Goal: Information Seeking & Learning: Learn about a topic

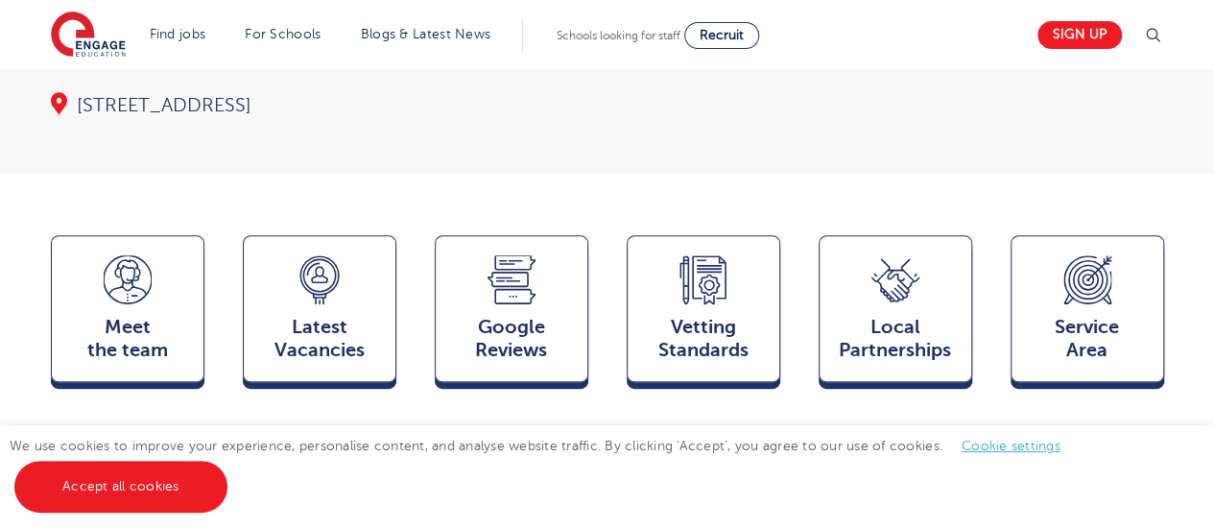
scroll to position [382, 0]
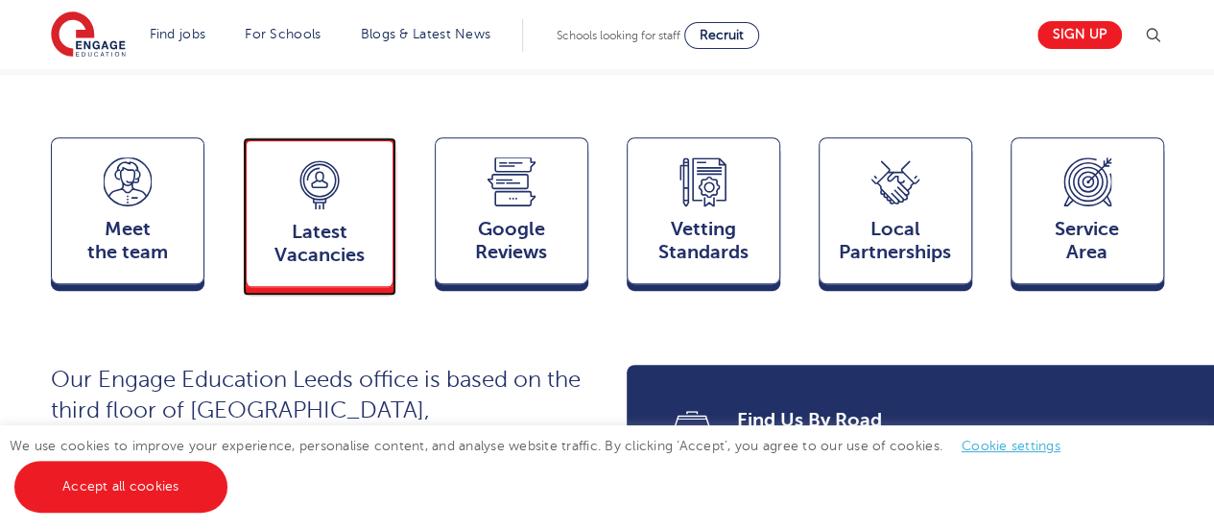
click at [289, 221] on span "Latest Vacancies" at bounding box center [319, 244] width 127 height 46
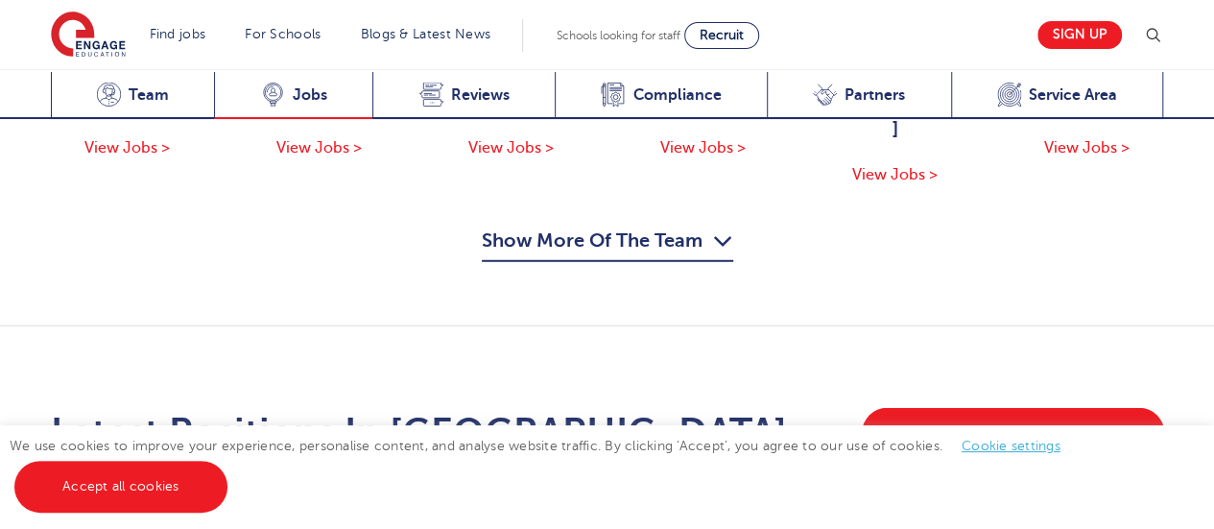
scroll to position [2549, 0]
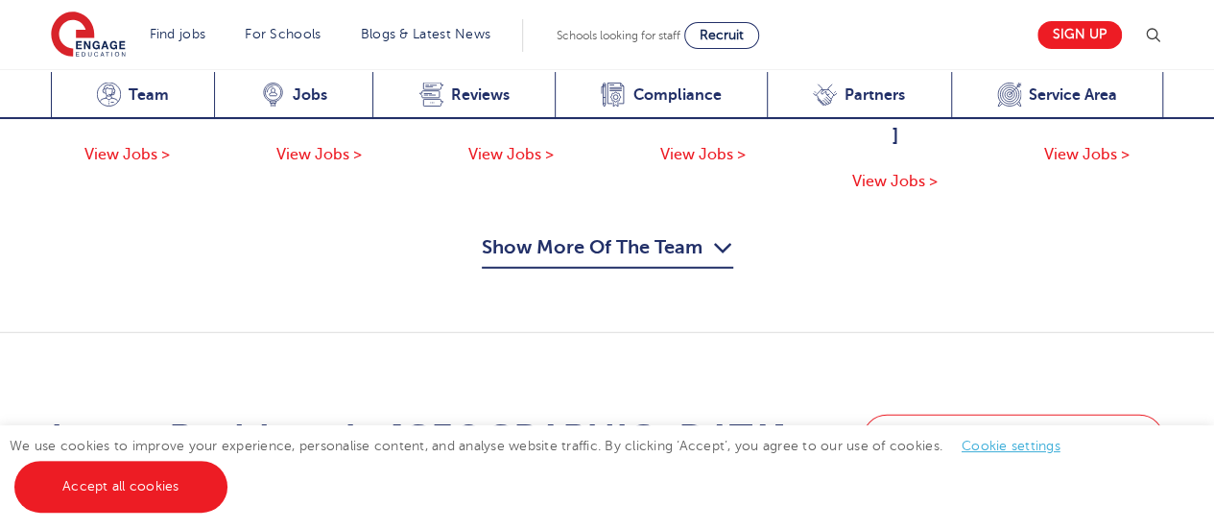
click at [1026, 415] on link "View Vacancies in Leeds" at bounding box center [1013, 440] width 302 height 50
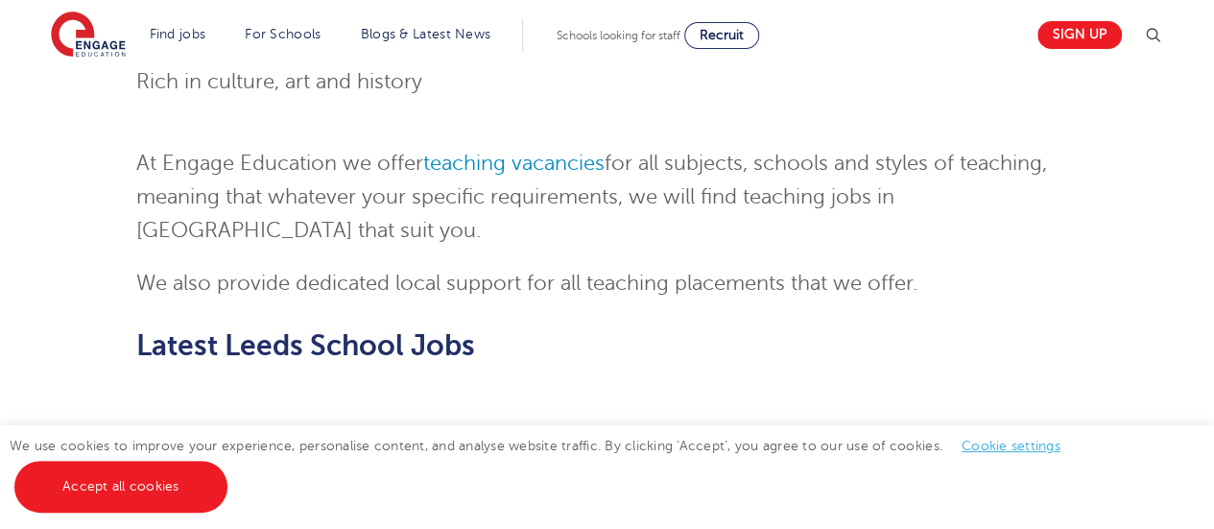
scroll to position [2264, 0]
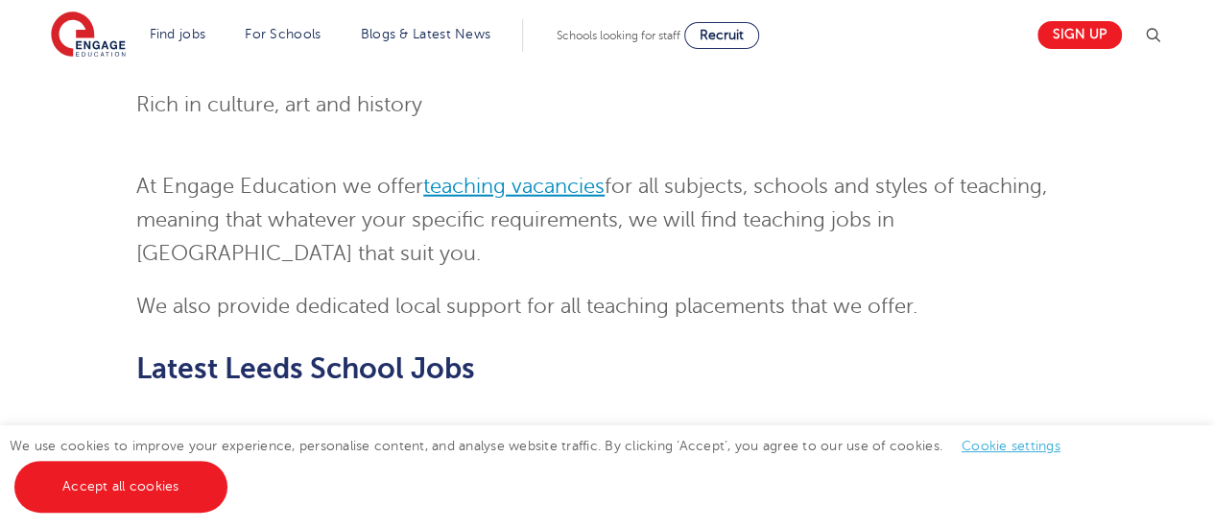
click at [488, 175] on link "teaching vacancies" at bounding box center [513, 186] width 181 height 23
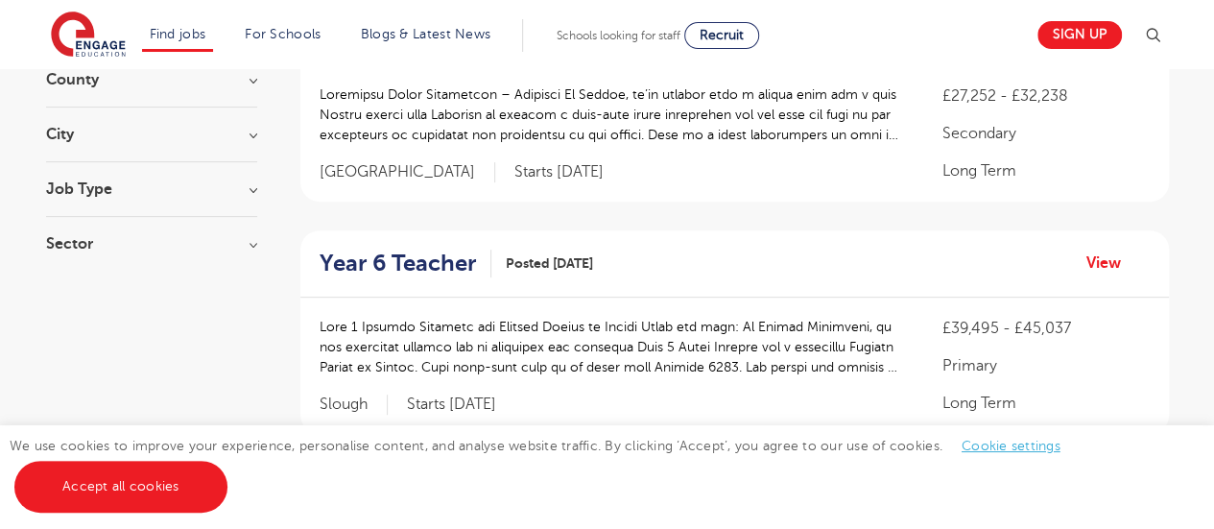
scroll to position [252, 0]
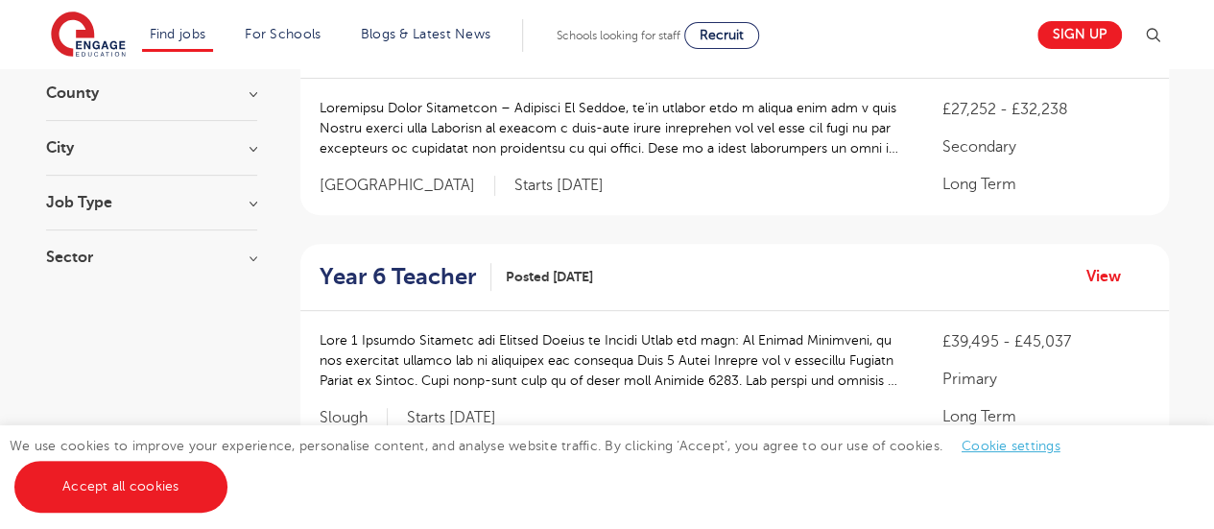
click at [122, 200] on h3 "Job Type" at bounding box center [151, 202] width 211 height 15
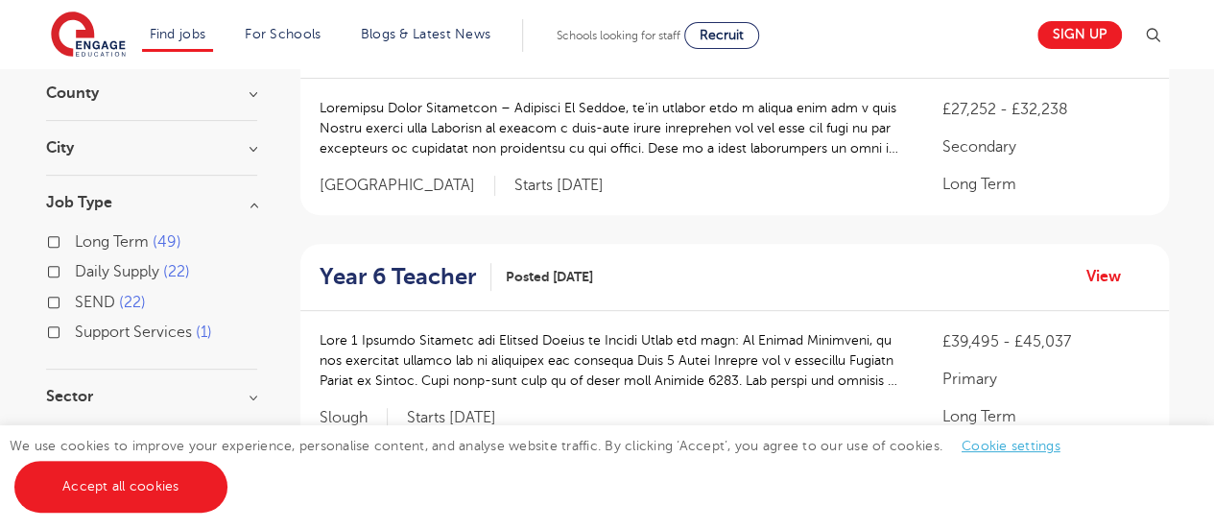
click at [116, 273] on span "Daily Supply" at bounding box center [117, 271] width 84 height 17
click at [87, 273] on input "Daily Supply 22" at bounding box center [81, 269] width 12 height 12
checkbox input "true"
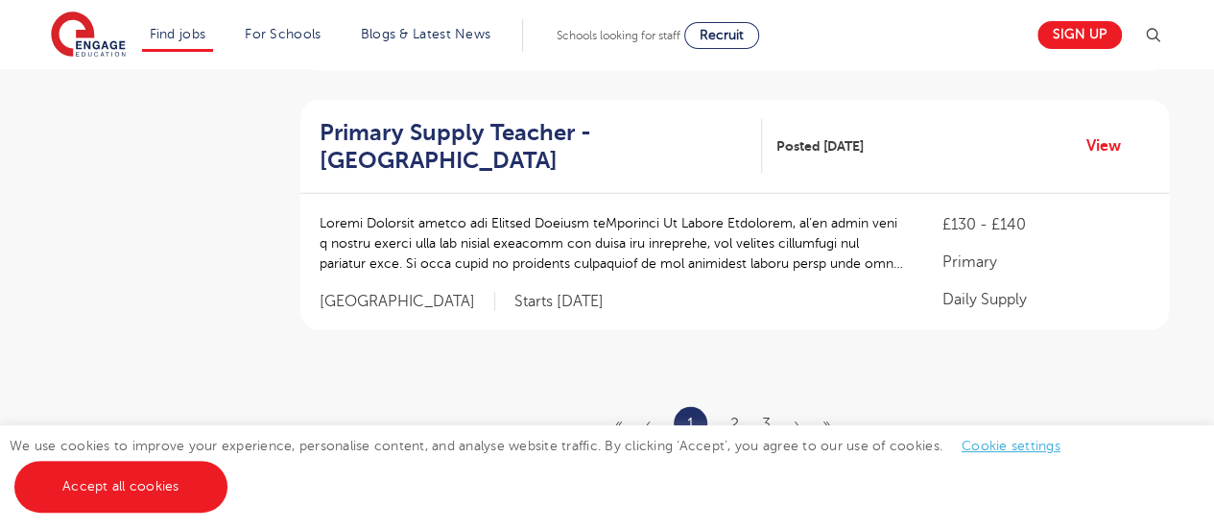
scroll to position [2483, 0]
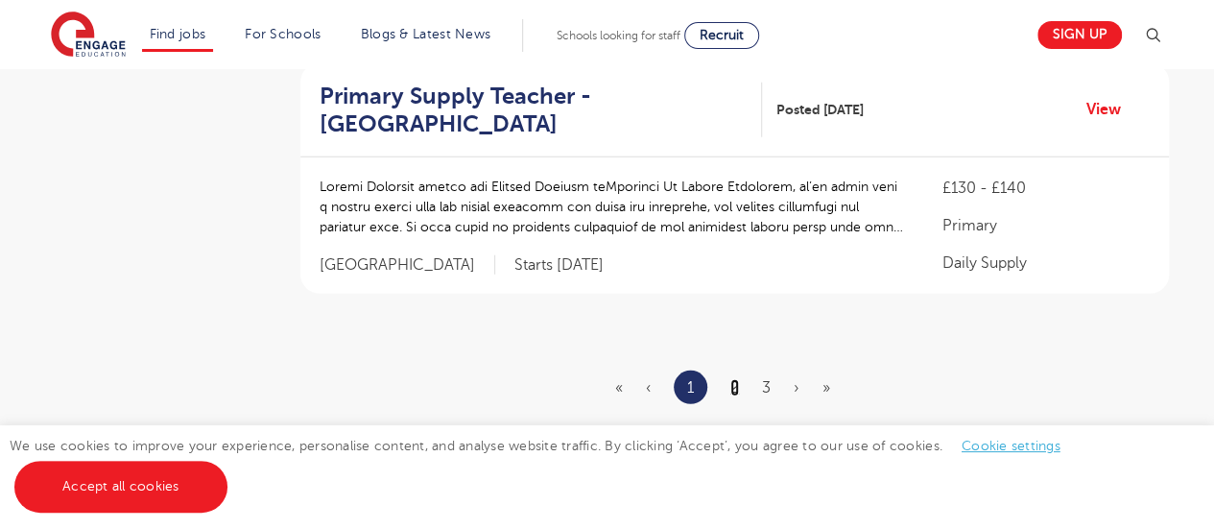
click at [732, 379] on link "2" at bounding box center [735, 387] width 9 height 17
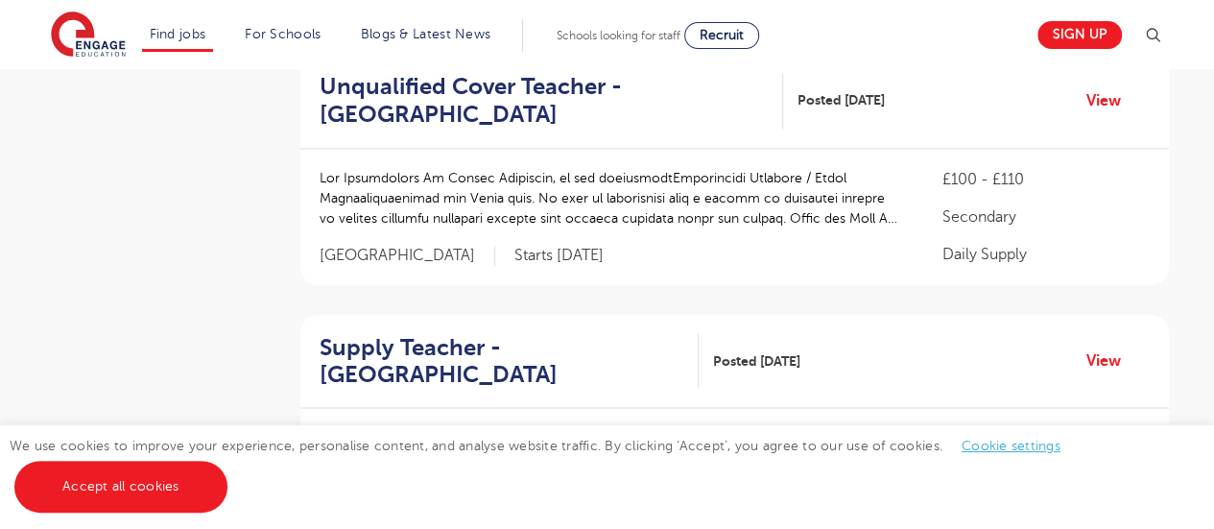
scroll to position [1517, 0]
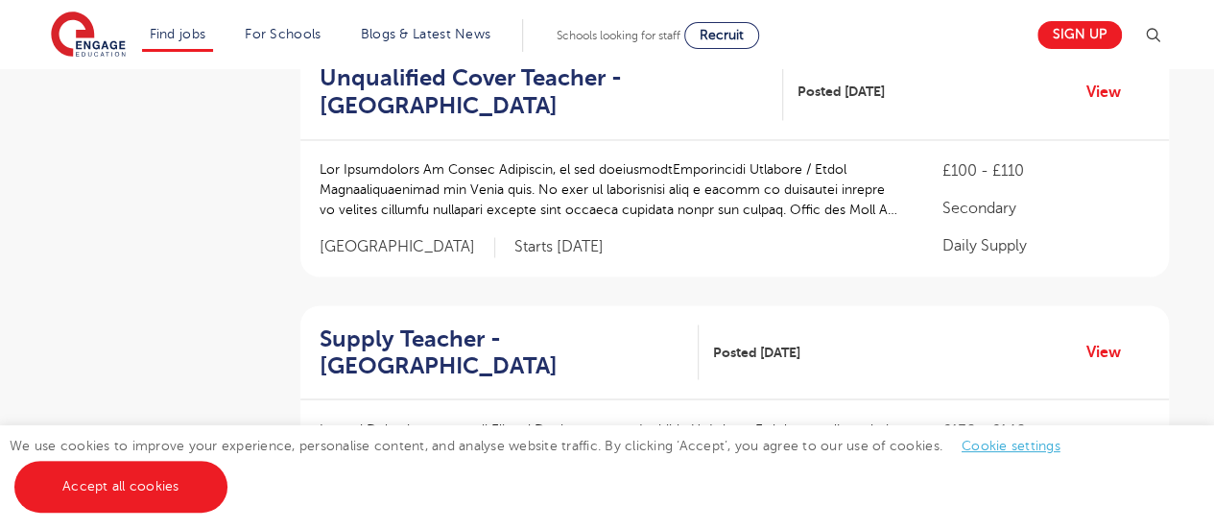
click at [18, 504] on div "We use cookies to improve your experience, personalise content, and analyse web…" at bounding box center [607, 477] width 1214 height 104
click at [32, 484] on link "Accept all cookies" at bounding box center [120, 487] width 213 height 52
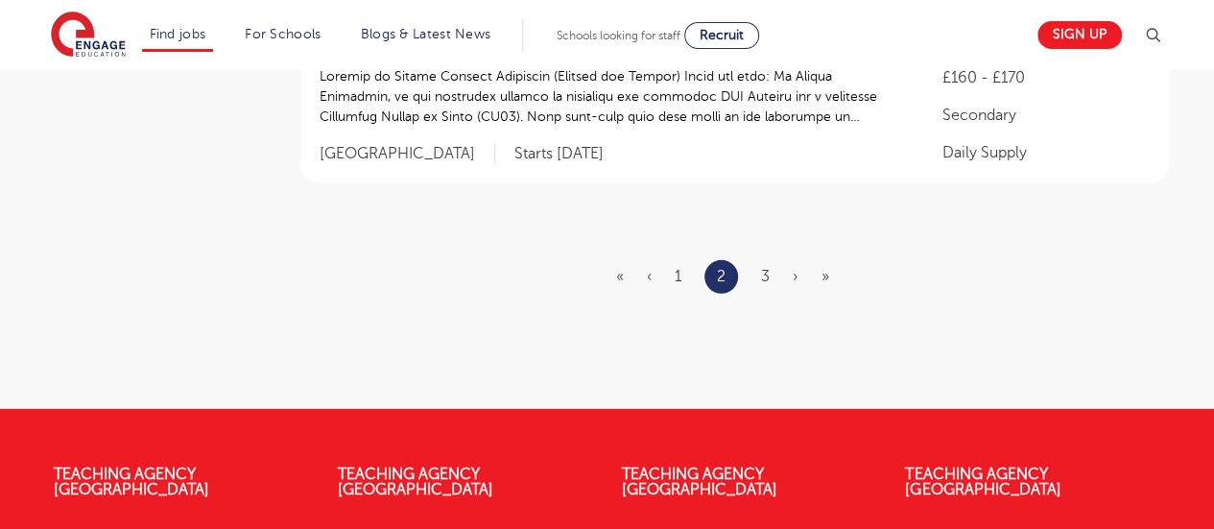
scroll to position [2642, 0]
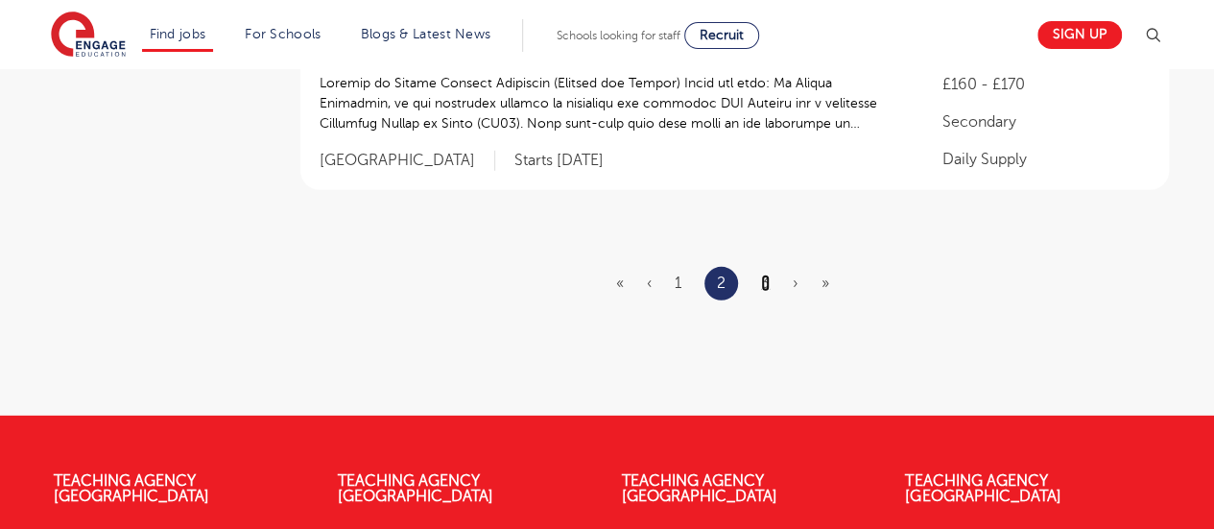
click at [768, 282] on link "3" at bounding box center [765, 283] width 9 height 17
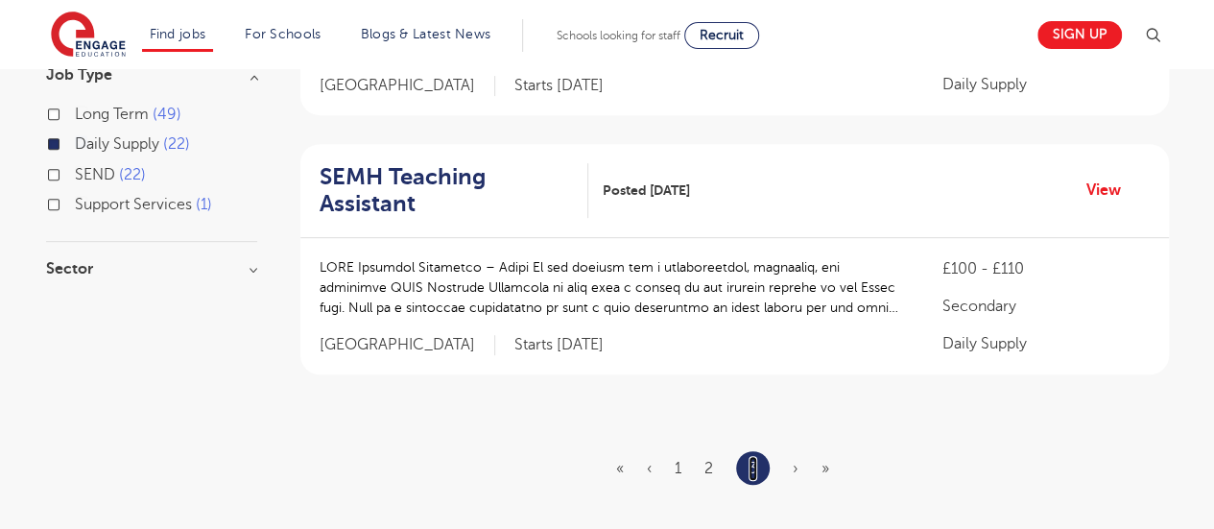
scroll to position [380, 0]
click at [797, 459] on span "›" at bounding box center [796, 467] width 6 height 17
click at [86, 169] on input "SEND 22" at bounding box center [81, 171] width 12 height 12
checkbox input "true"
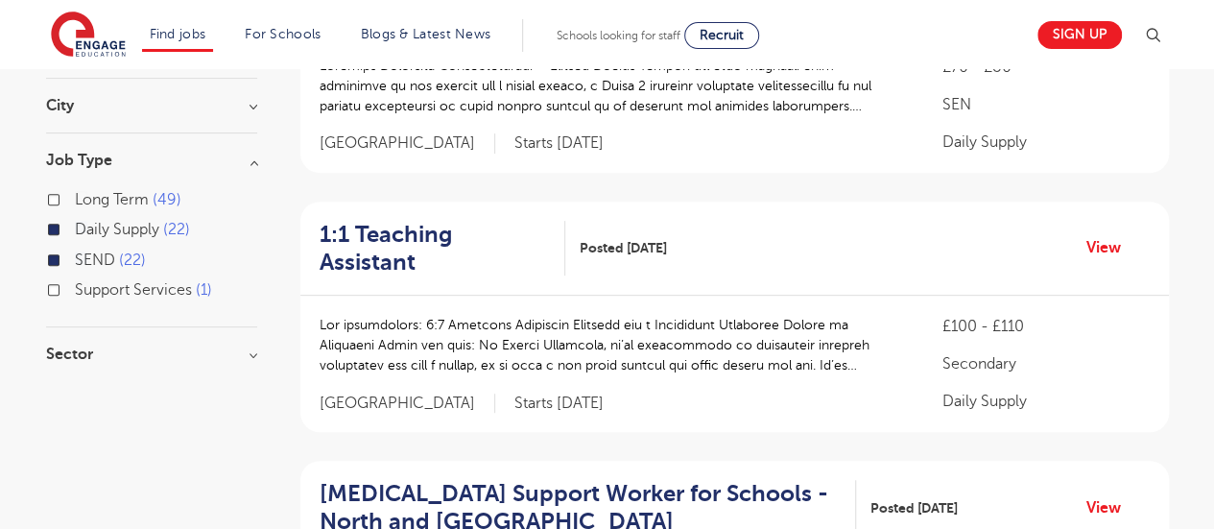
scroll to position [294, 0]
click at [75, 257] on label "SEND 22" at bounding box center [110, 260] width 71 height 25
click at [75, 257] on input "SEND 22" at bounding box center [81, 258] width 12 height 12
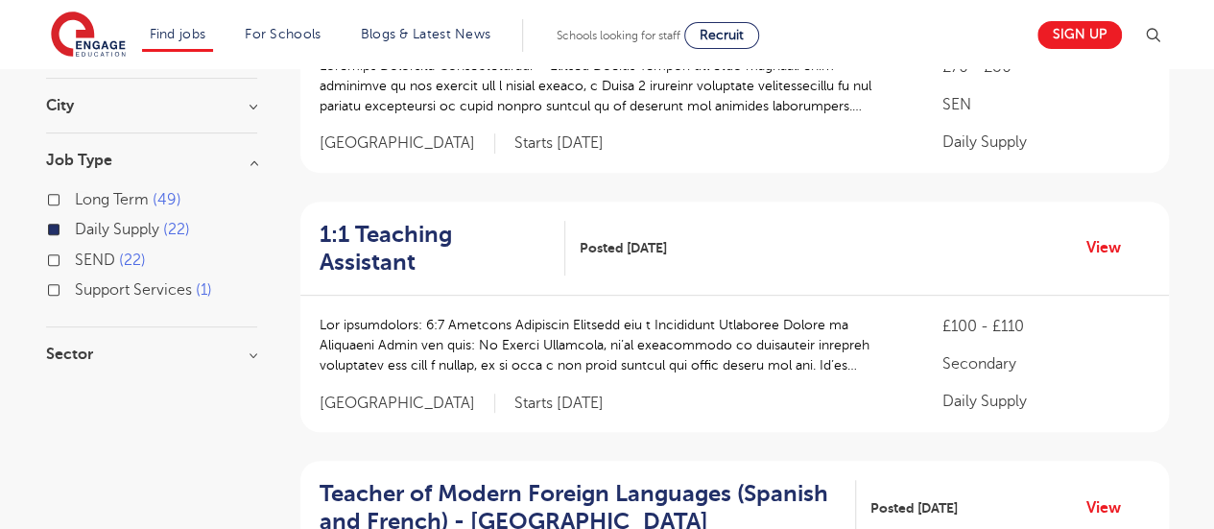
click at [75, 225] on input "Daily Supply 22" at bounding box center [81, 227] width 12 height 12
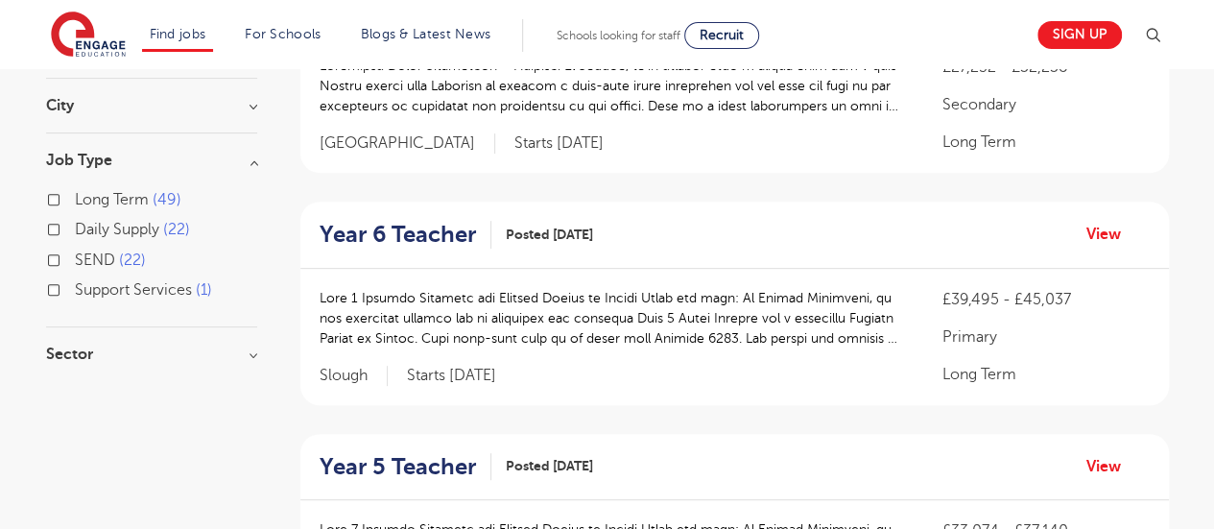
click at [75, 288] on label "Support Services 1" at bounding box center [143, 289] width 137 height 25
click at [75, 288] on input "Support Services 1" at bounding box center [81, 287] width 12 height 12
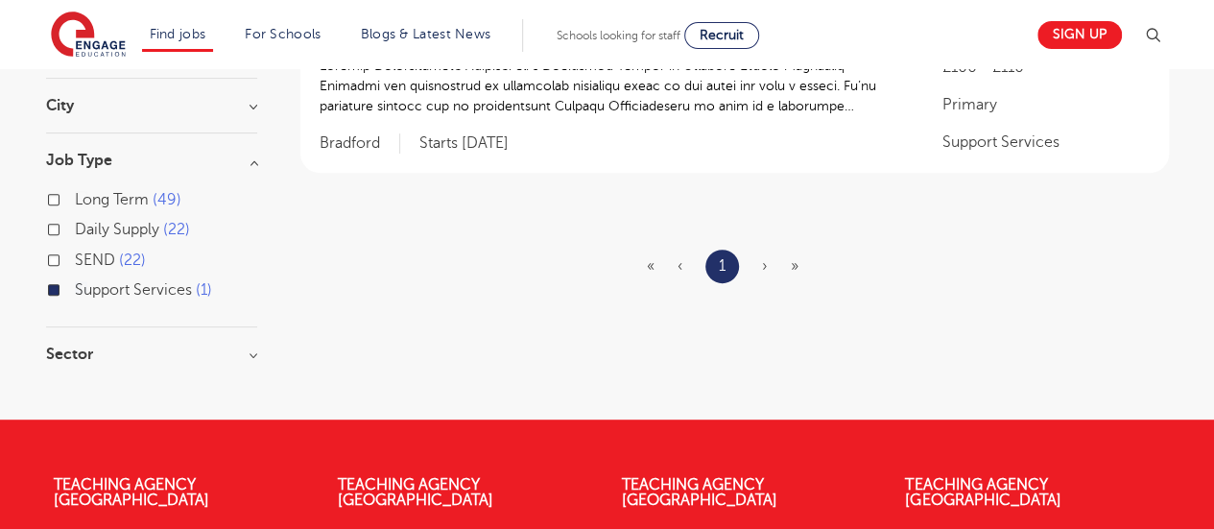
click at [75, 288] on label "Support Services 1" at bounding box center [143, 289] width 137 height 25
click at [75, 288] on input "Support Services 1" at bounding box center [81, 287] width 12 height 12
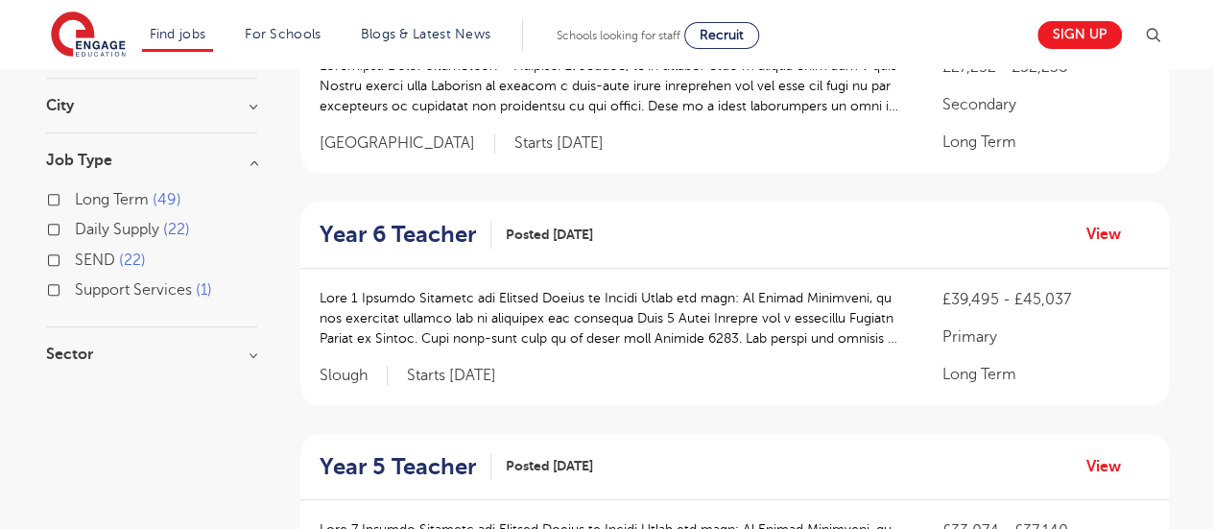
click at [142, 290] on span "Support Services" at bounding box center [133, 289] width 117 height 17
click at [87, 290] on input "Support Services 1" at bounding box center [81, 287] width 12 height 12
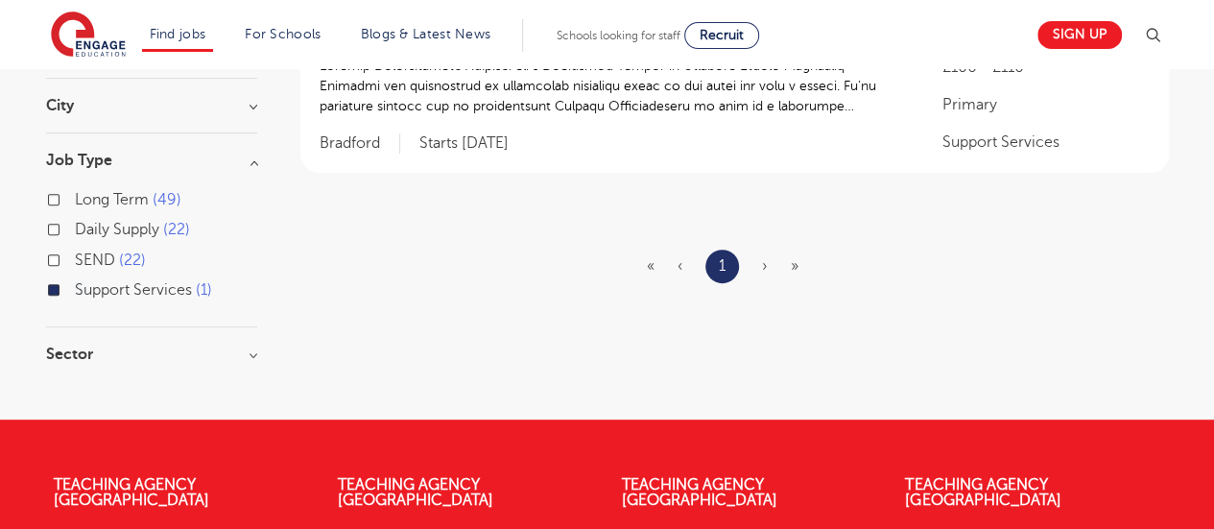
click at [75, 290] on label "Support Services 1" at bounding box center [143, 289] width 137 height 25
click at [75, 290] on input "Support Services 1" at bounding box center [81, 287] width 12 height 12
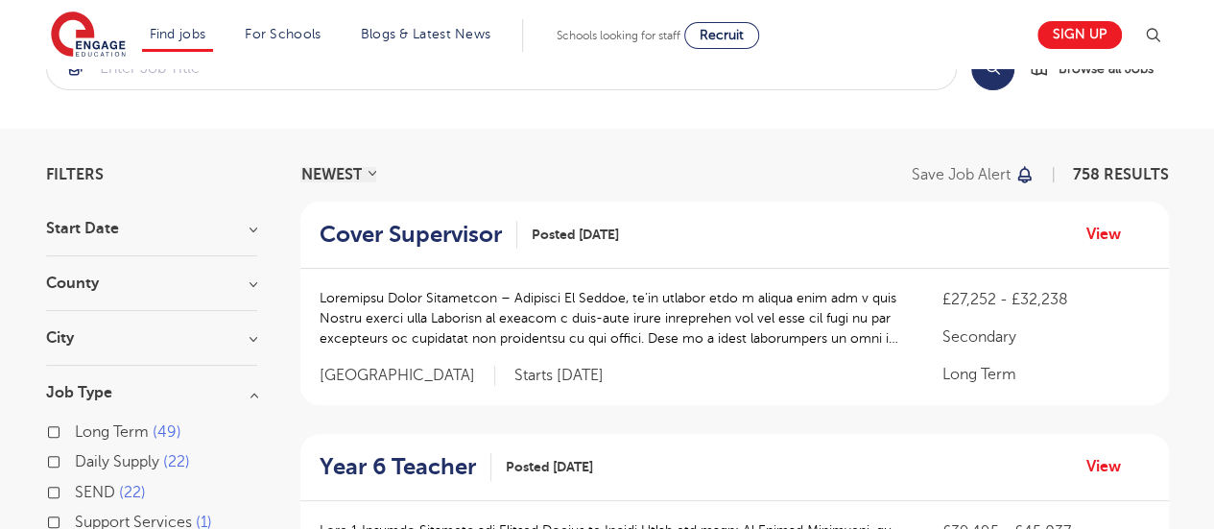
scroll to position [65, 0]
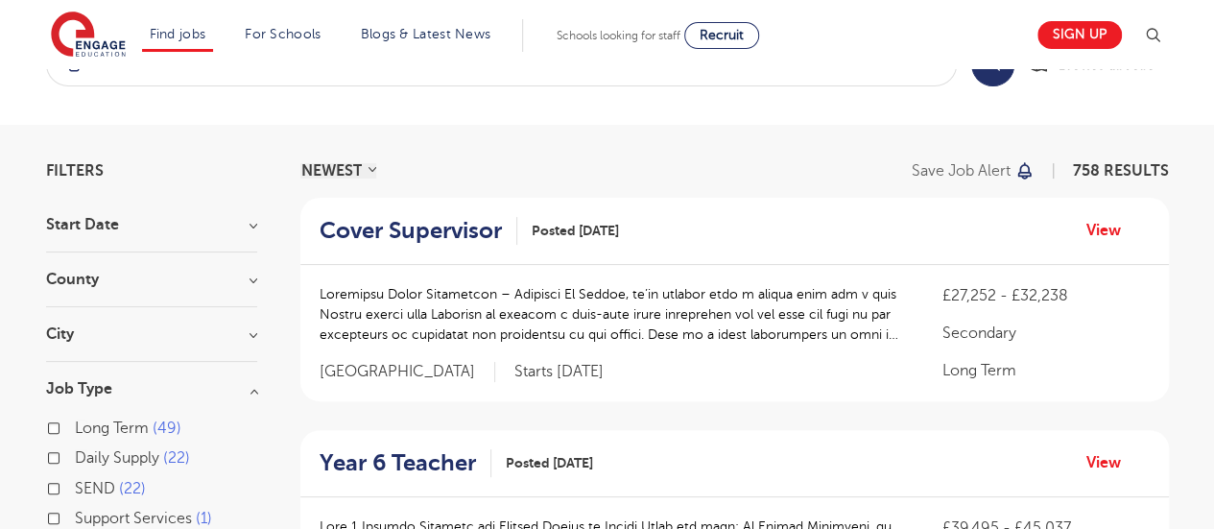
click at [236, 217] on h3 "Start Date" at bounding box center [151, 224] width 211 height 15
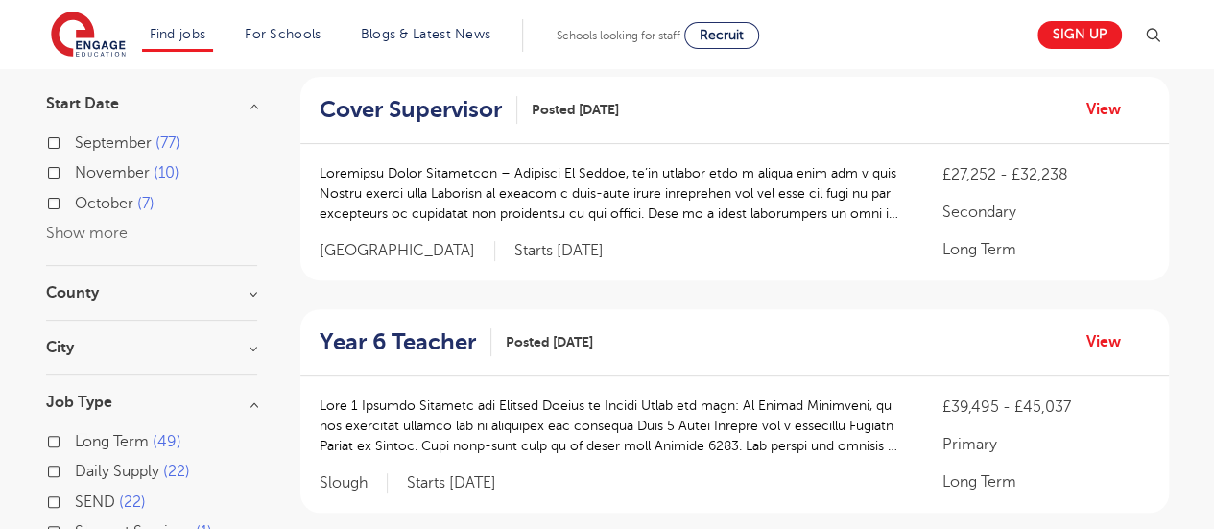
scroll to position [197, 0]
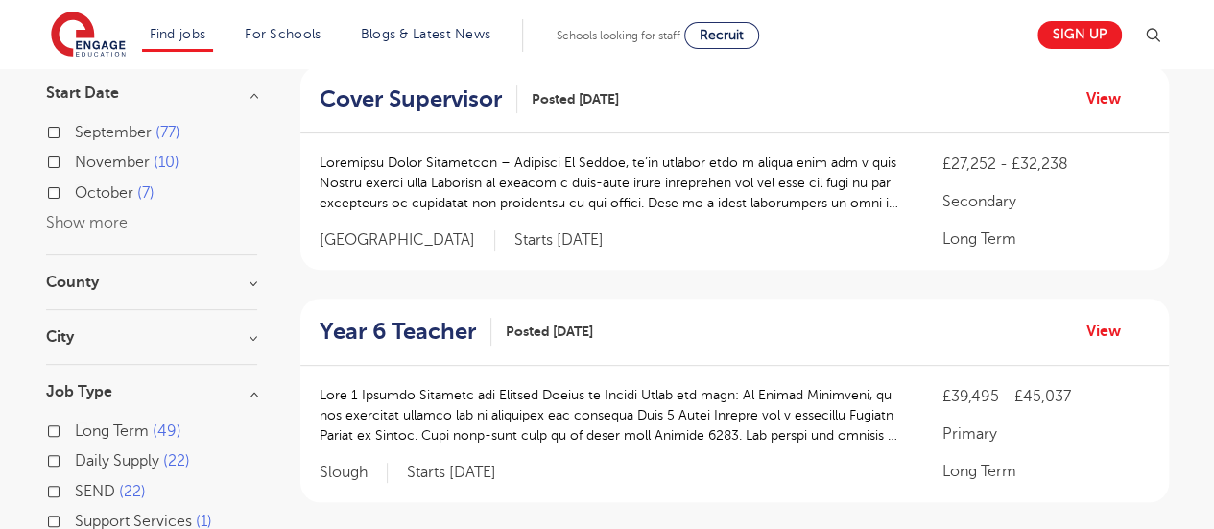
click at [252, 282] on h3 "County" at bounding box center [151, 282] width 211 height 15
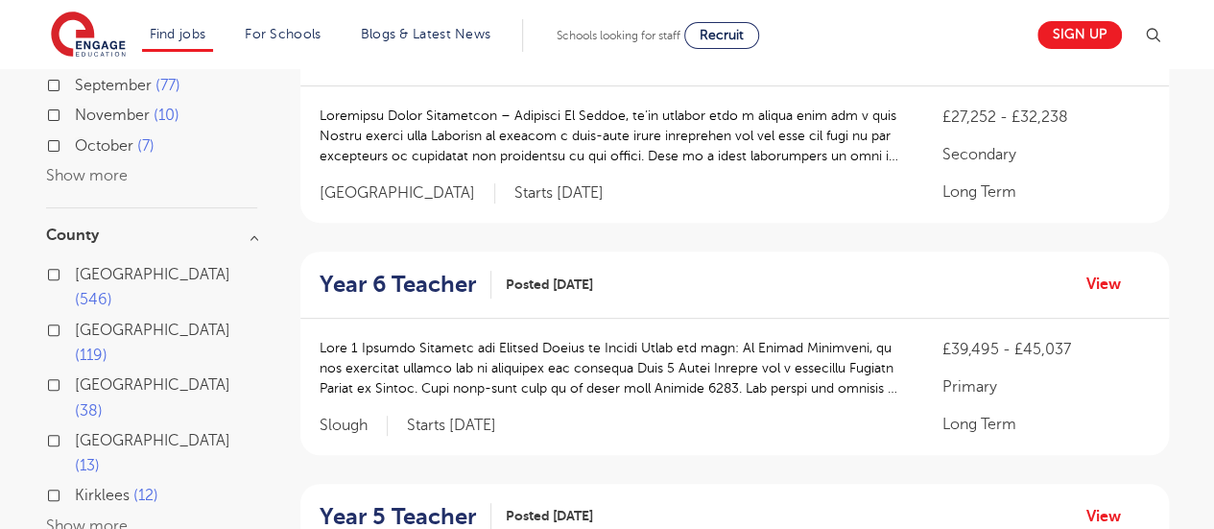
scroll to position [250, 0]
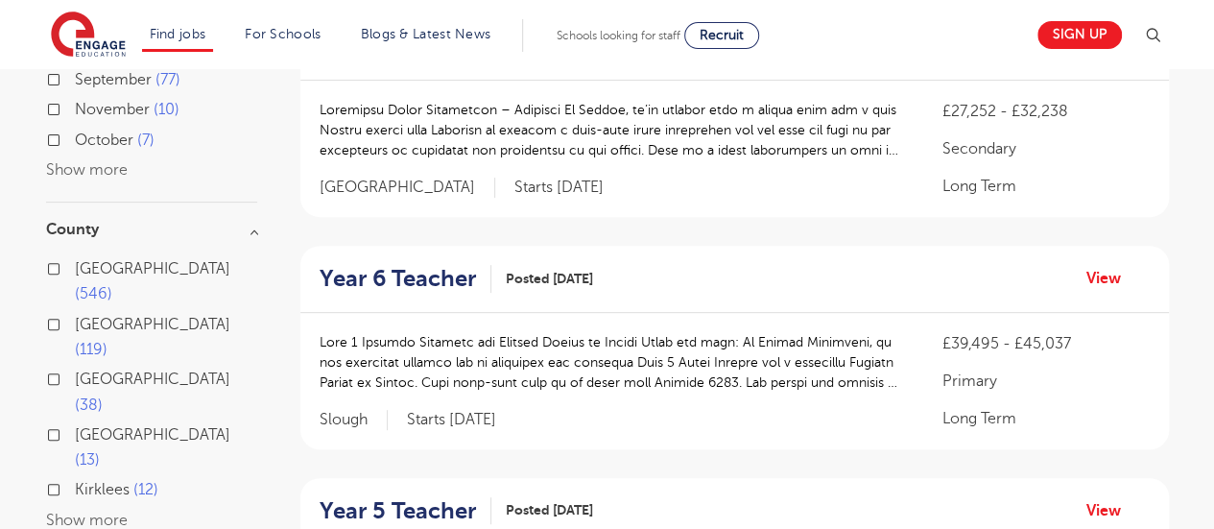
click at [107, 371] on span "Leeds" at bounding box center [153, 379] width 156 height 17
click at [87, 371] on input "Leeds 38" at bounding box center [81, 377] width 12 height 12
checkbox input "true"
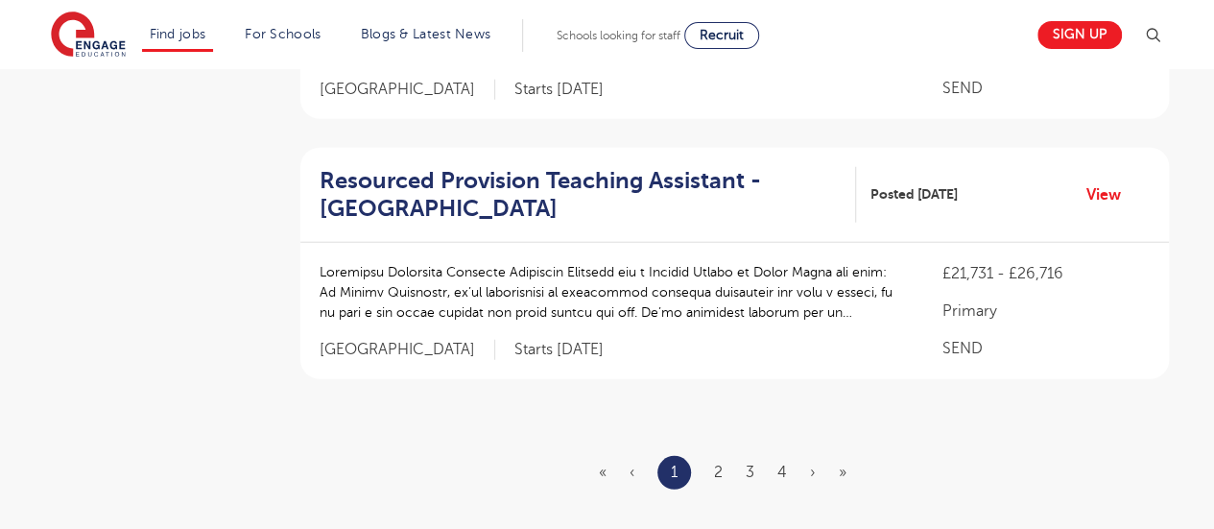
scroll to position [2375, 0]
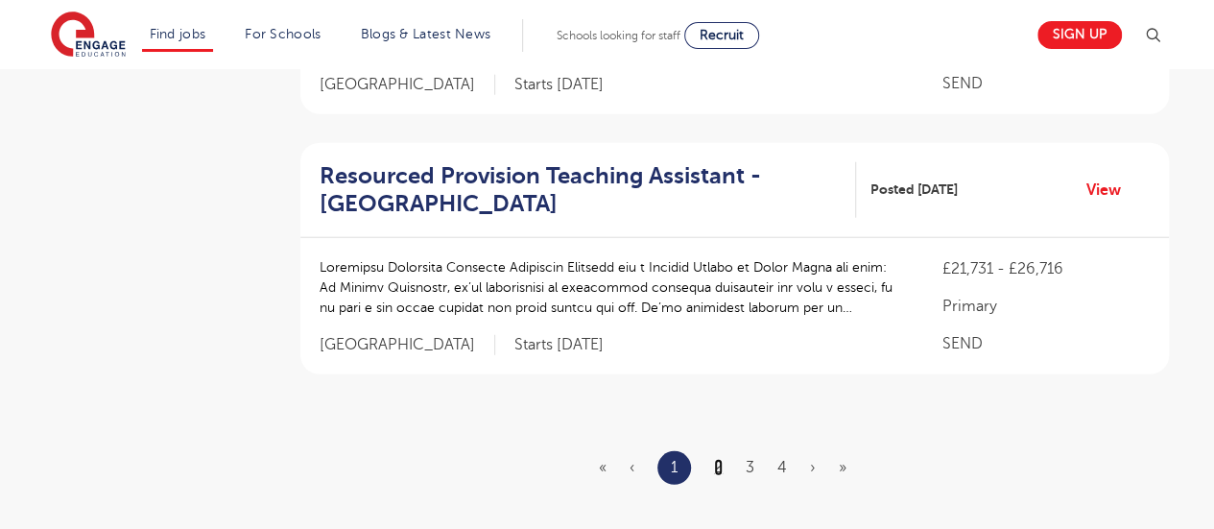
click at [714, 463] on link "2" at bounding box center [718, 467] width 9 height 17
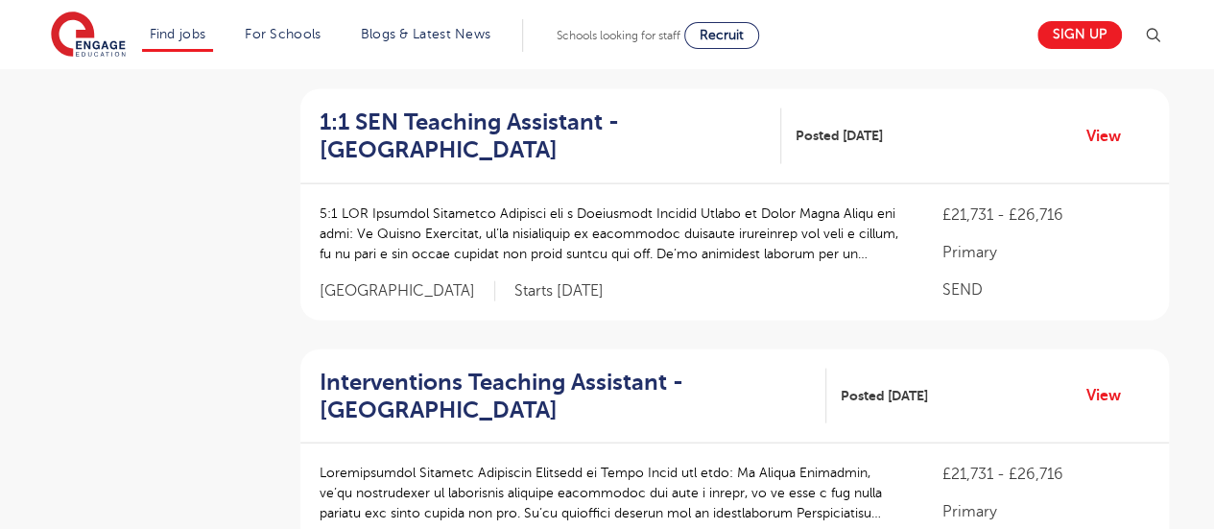
scroll to position [1993, 0]
click at [1056, 292] on p "SEND" at bounding box center [1045, 288] width 207 height 23
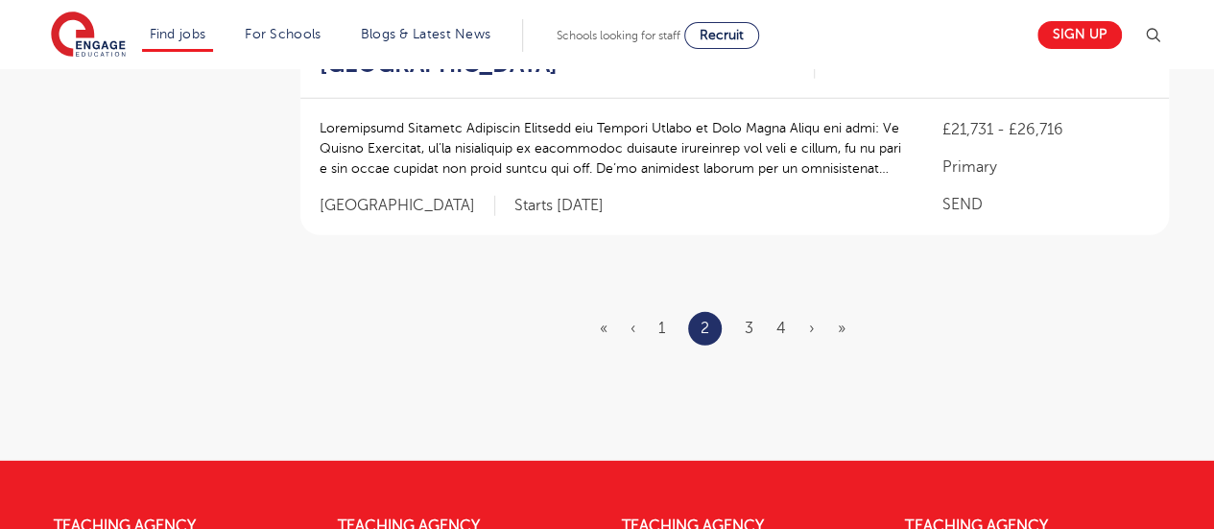
scroll to position [2602, 0]
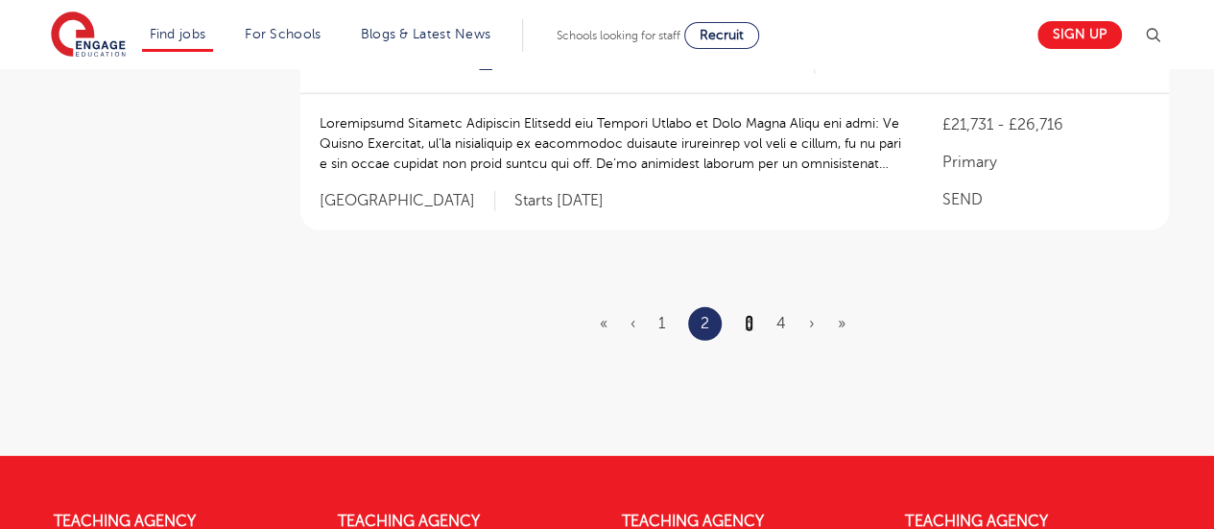
click at [750, 315] on link "3" at bounding box center [749, 323] width 9 height 17
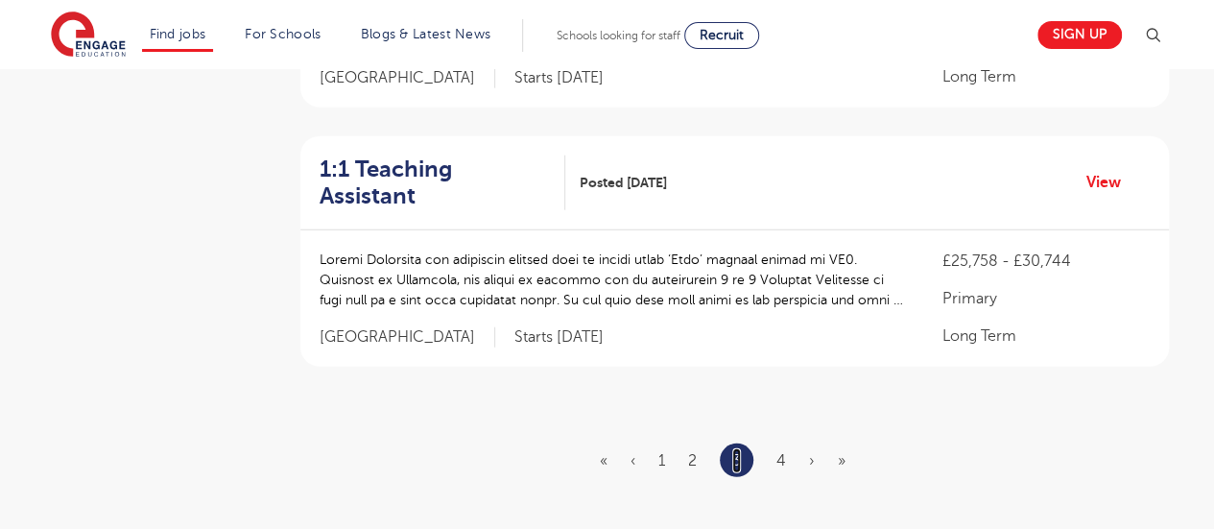
scroll to position [2439, 0]
click at [783, 451] on link "4" at bounding box center [782, 459] width 10 height 17
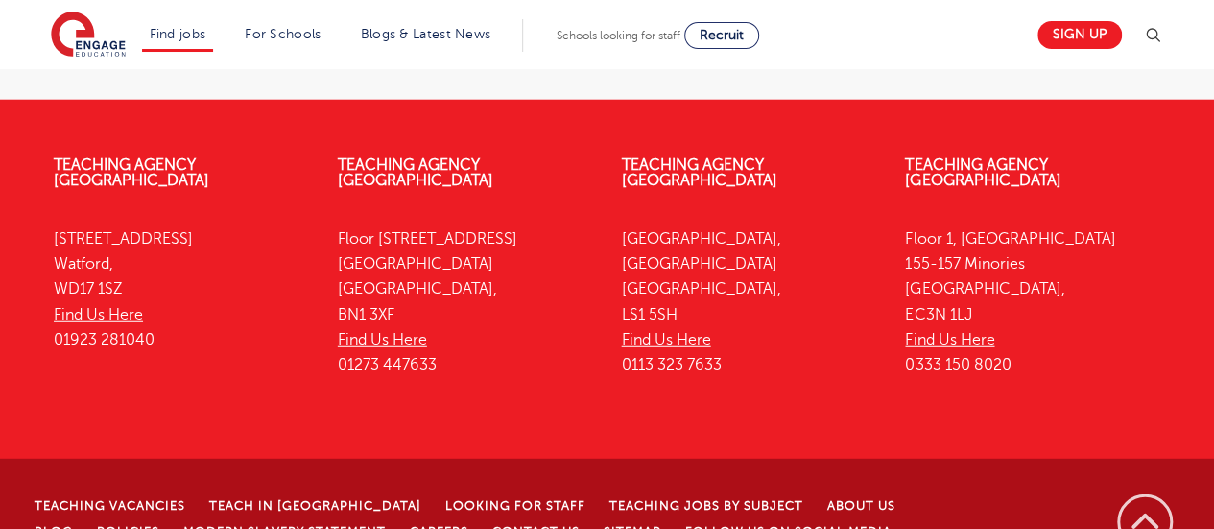
scroll to position [0, 0]
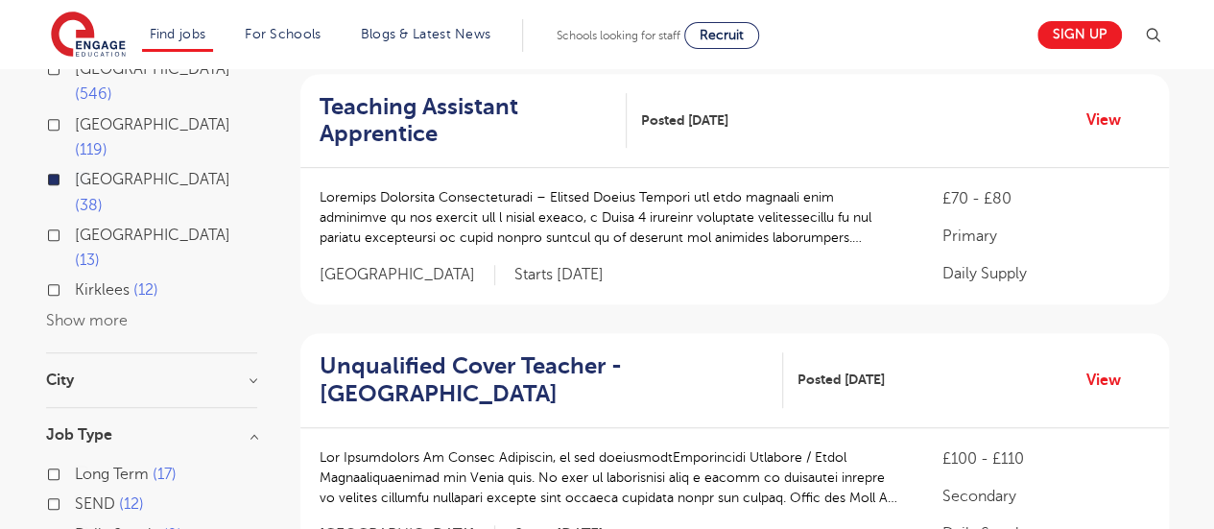
scroll to position [455, 0]
